Goal: Information Seeking & Learning: Understand process/instructions

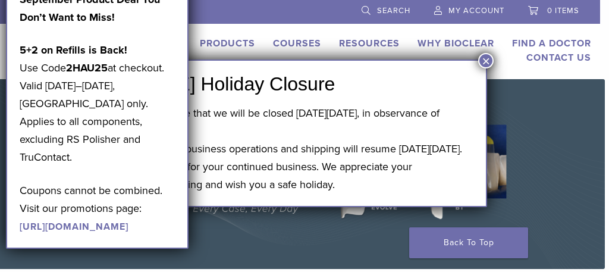
click at [487, 58] on button "×" at bounding box center [485, 60] width 15 height 15
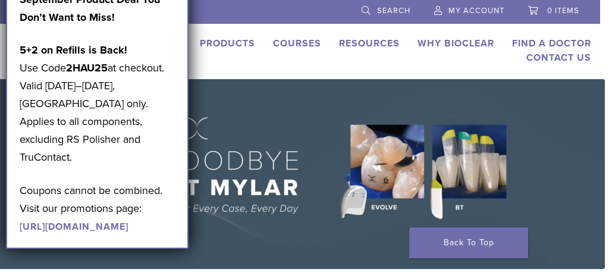
click at [296, 153] on img at bounding box center [300, 174] width 609 height 190
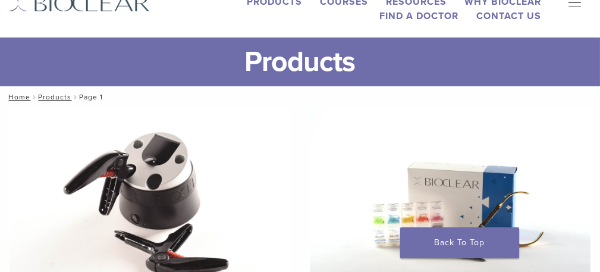
scroll to position [59, 0]
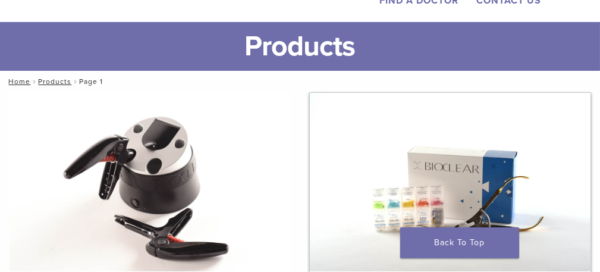
click at [310, 166] on img at bounding box center [450, 182] width 281 height 178
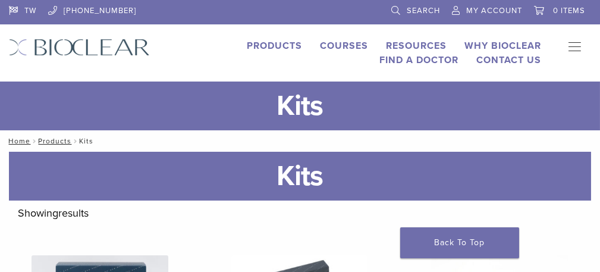
click at [247, 46] on link "Products" at bounding box center [274, 46] width 55 height 12
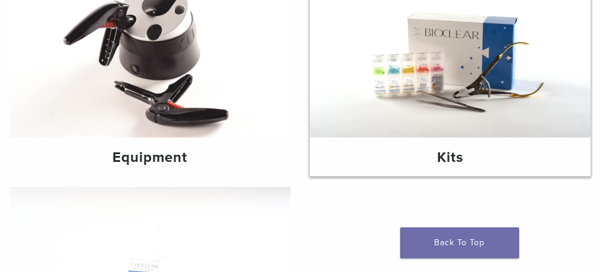
scroll to position [178, 0]
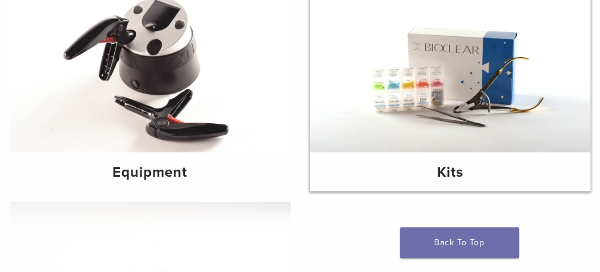
click at [310, 71] on img at bounding box center [450, 63] width 281 height 178
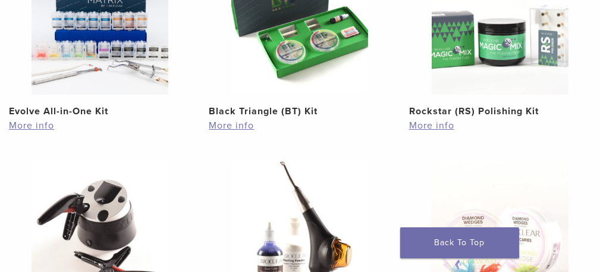
scroll to position [119, 0]
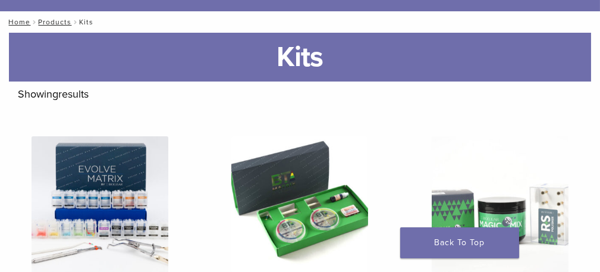
click at [17, 33] on nav "Home / Products / Kits" at bounding box center [300, 21] width 600 height 21
click at [19, 26] on link "Home" at bounding box center [18, 22] width 26 height 8
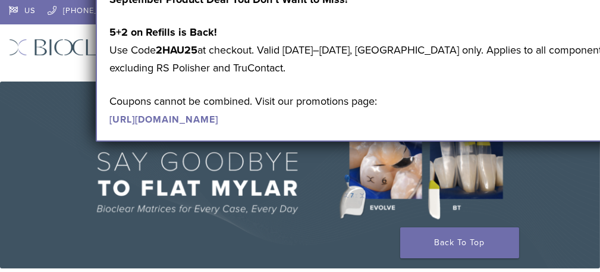
click at [568, 182] on img at bounding box center [300, 174] width 600 height 187
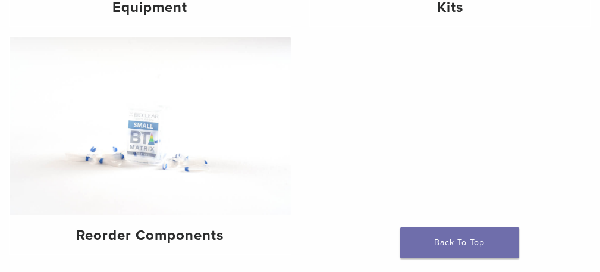
scroll to position [357, 0]
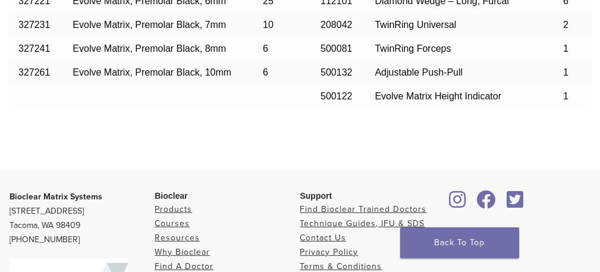
scroll to position [1486, 0]
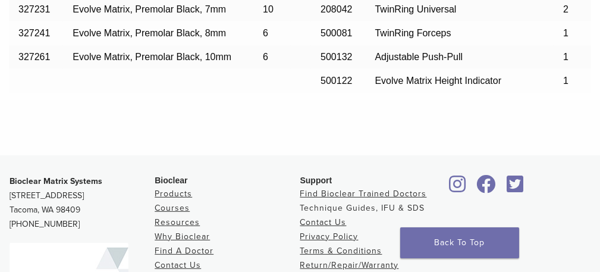
click at [319, 203] on link "Technique Guides, IFU & SDS" at bounding box center [362, 208] width 125 height 10
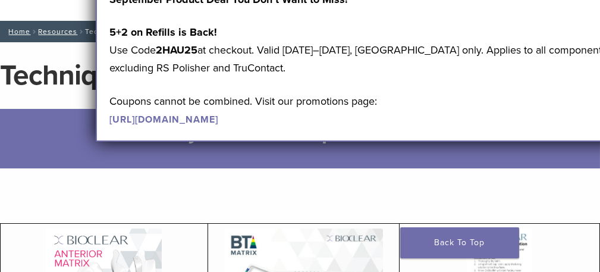
scroll to position [178, 0]
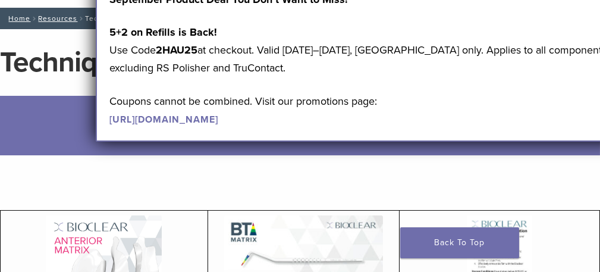
scroll to position [59, 0]
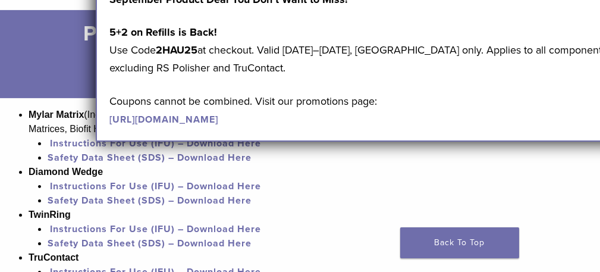
scroll to position [832, 0]
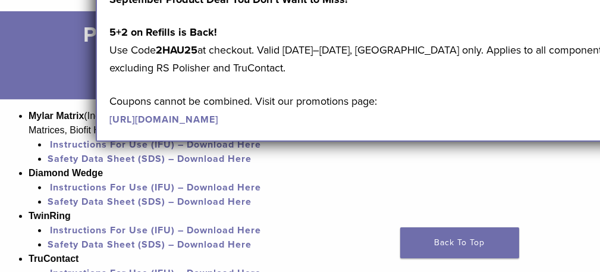
click at [281, 197] on li "Safety Data Sheet (SDS) – Download Here" at bounding box center [324, 201] width 552 height 14
drag, startPoint x: 371, startPoint y: 146, endPoint x: 356, endPoint y: 132, distance: 20.6
click at [371, 144] on li "Instructions For Use (IFU) – Download Here" at bounding box center [324, 144] width 552 height 14
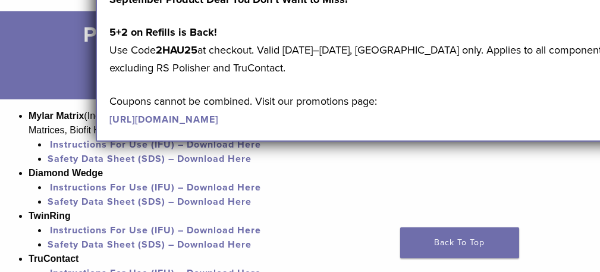
click at [96, 142] on div "September Product Deal You Don’t Want to Miss! 5+2 on Refills is Back! Use Code…" at bounding box center [381, 59] width 570 height 165
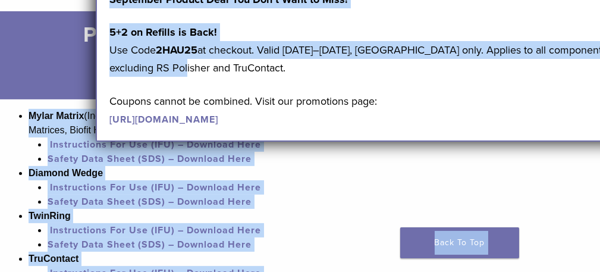
drag, startPoint x: 165, startPoint y: 125, endPoint x: 519, endPoint y: 76, distance: 357.2
click at [519, 76] on body "TW 1.855.712.5327 Search My Account 0 items Cart No products in the cart. Back …" at bounding box center [300, 51] width 600 height 1766
click at [408, 163] on li "Safety Data Sheet (SDS) – Download Here" at bounding box center [324, 159] width 552 height 14
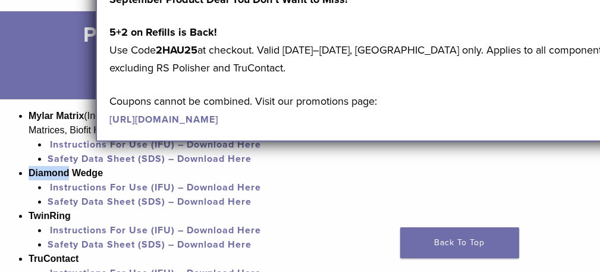
click at [408, 166] on li "Diamond Wedge Instructions For Use (IFU) – Download Here Safety Data Sheet (SDS…" at bounding box center [314, 187] width 571 height 43
click at [234, 144] on link "Instructions For Use (IFU) – Download Here" at bounding box center [155, 145] width 211 height 12
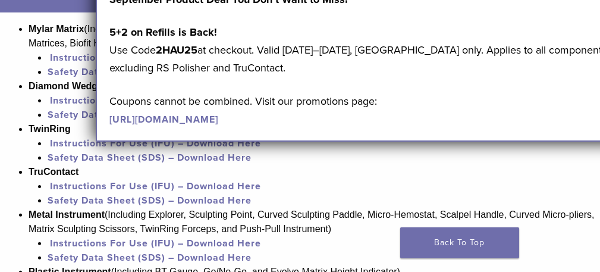
scroll to position [892, 0]
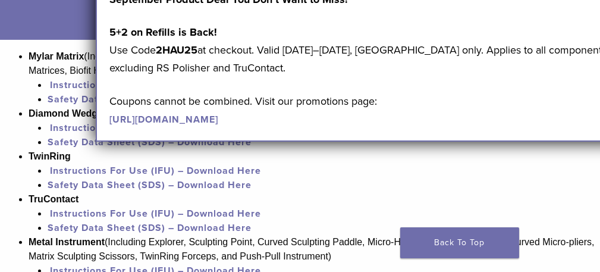
click at [109, 125] on link "[URL][DOMAIN_NAME]" at bounding box center [163, 120] width 109 height 12
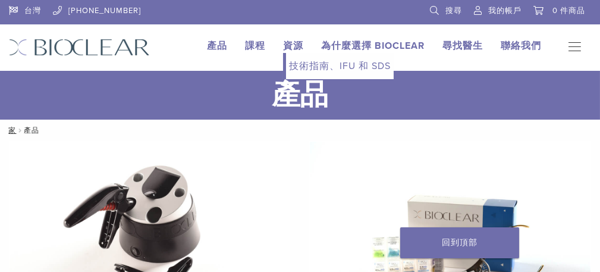
click at [352, 64] on font "技術指南、IFU 和 SDS" at bounding box center [340, 66] width 102 height 12
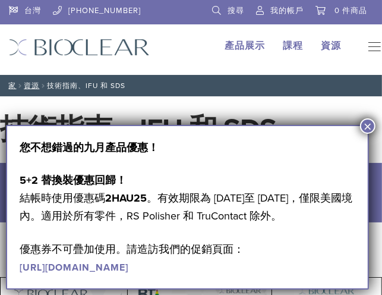
click at [364, 124] on font "×" at bounding box center [368, 126] width 8 height 16
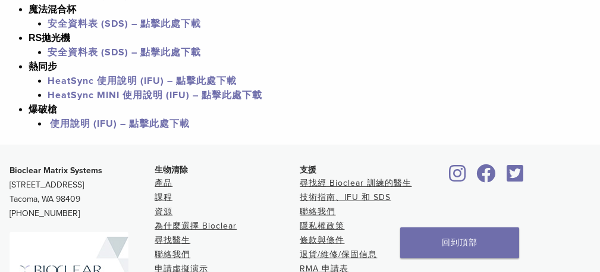
scroll to position [1308, 0]
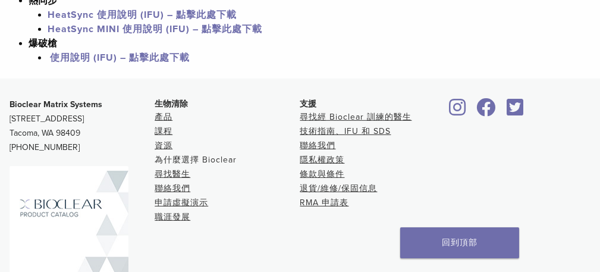
click at [193, 163] on font "為什麼選擇 Bioclear" at bounding box center [196, 160] width 82 height 10
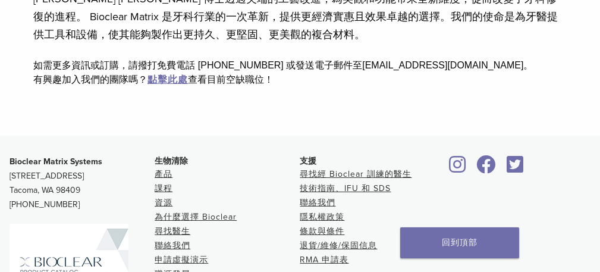
scroll to position [416, 0]
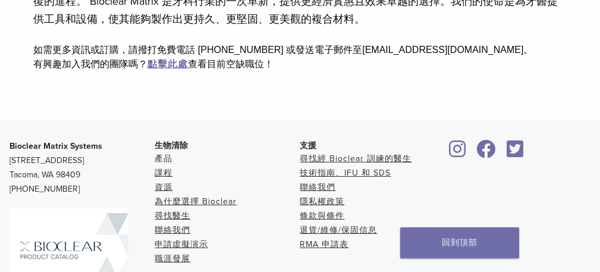
click at [157, 164] on font "產品" at bounding box center [164, 158] width 18 height 10
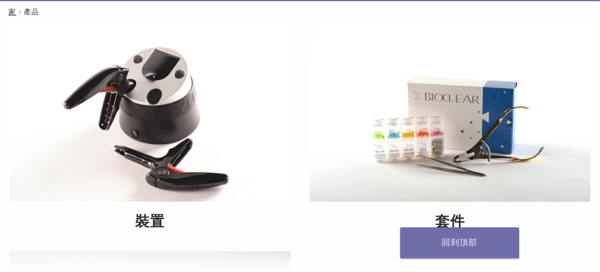
scroll to position [119, 0]
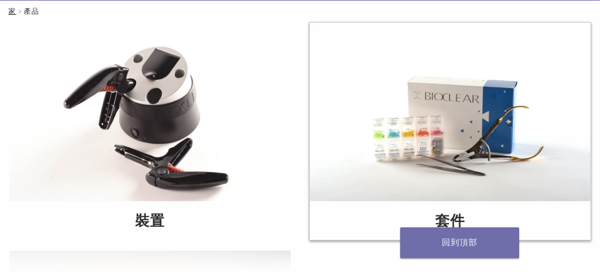
click at [310, 130] on img at bounding box center [450, 112] width 281 height 178
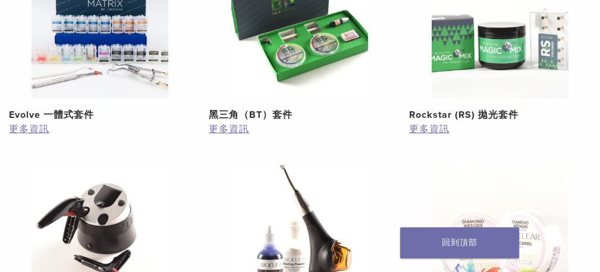
scroll to position [178, 0]
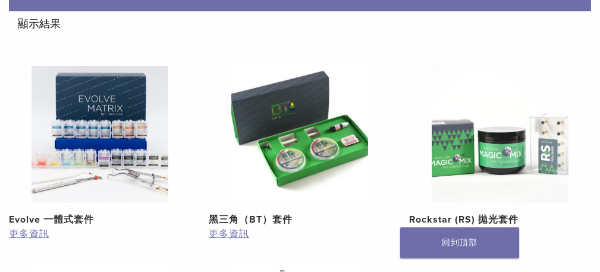
click at [168, 134] on img at bounding box center [100, 134] width 137 height 137
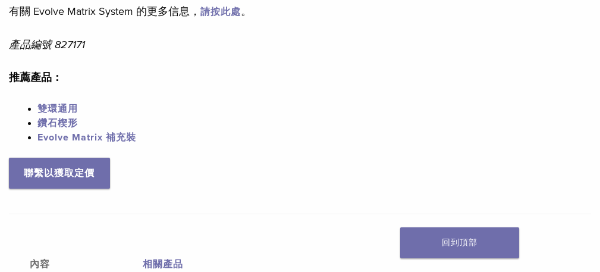
scroll to position [688, 0]
